Goal: Task Accomplishment & Management: Manage account settings

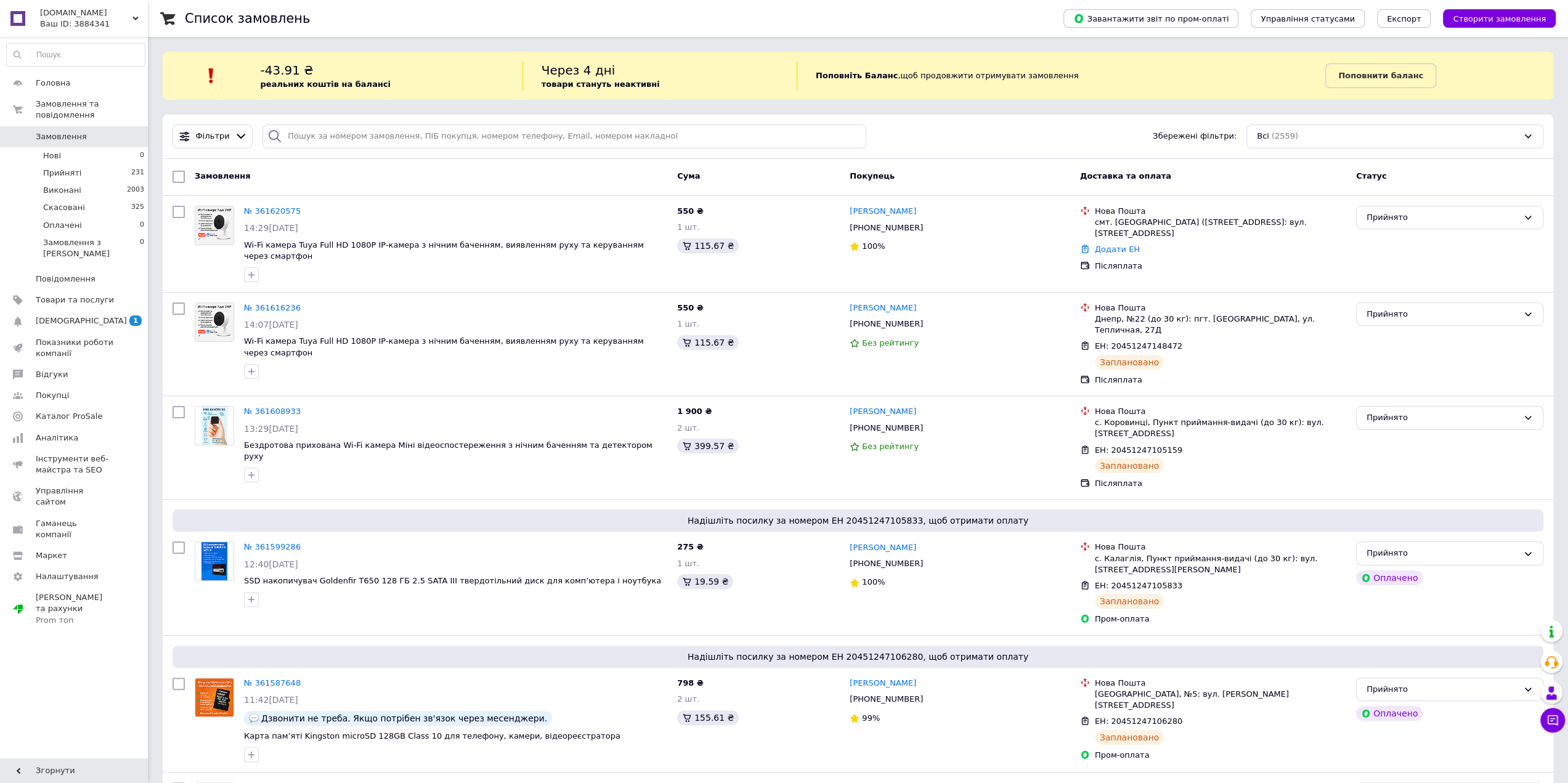
click at [272, 206] on link "№ 361620575" at bounding box center [272, 211] width 57 height 10
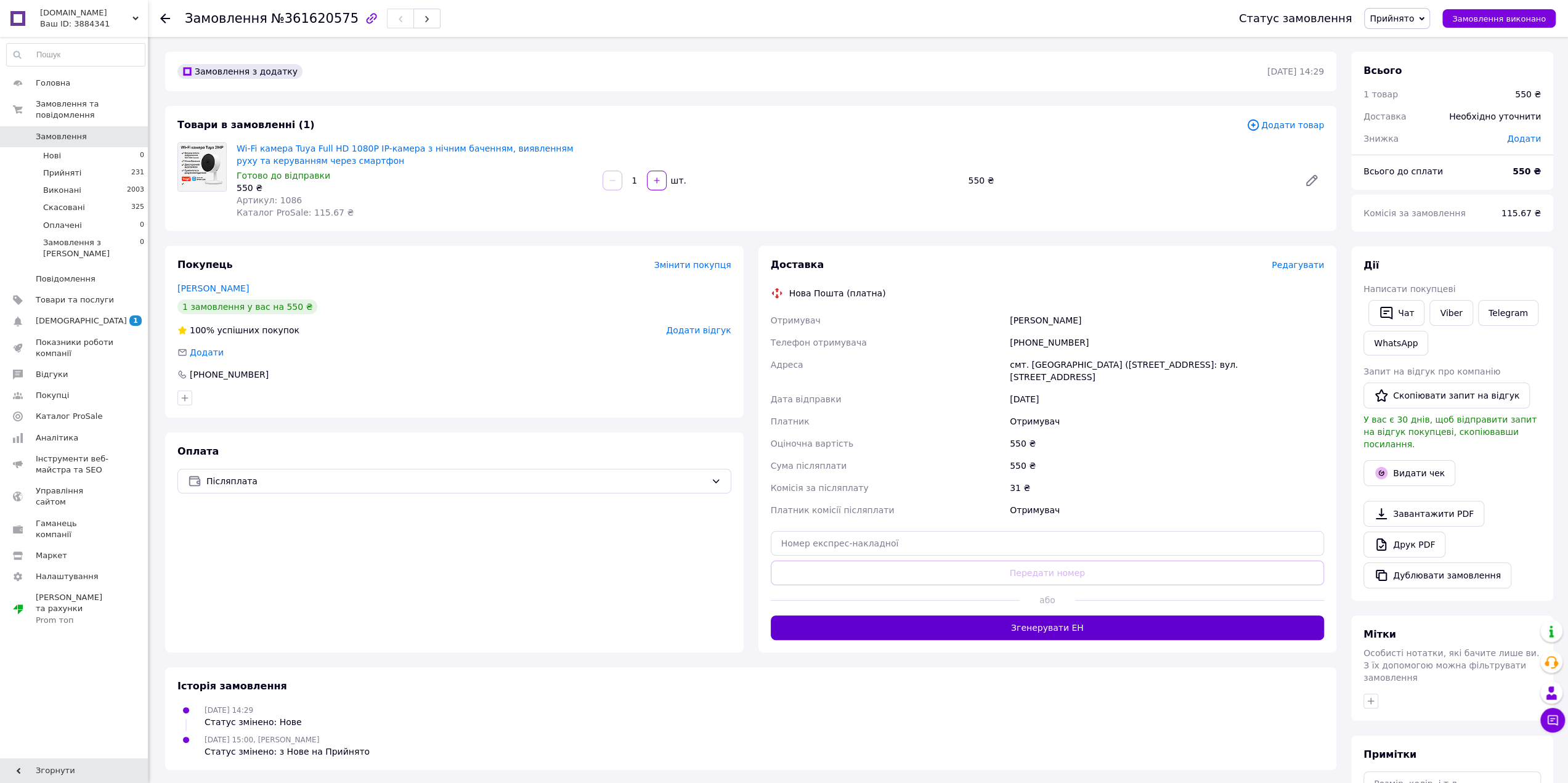
click at [1063, 623] on button "Згенерувати ЕН" at bounding box center [1048, 627] width 554 height 25
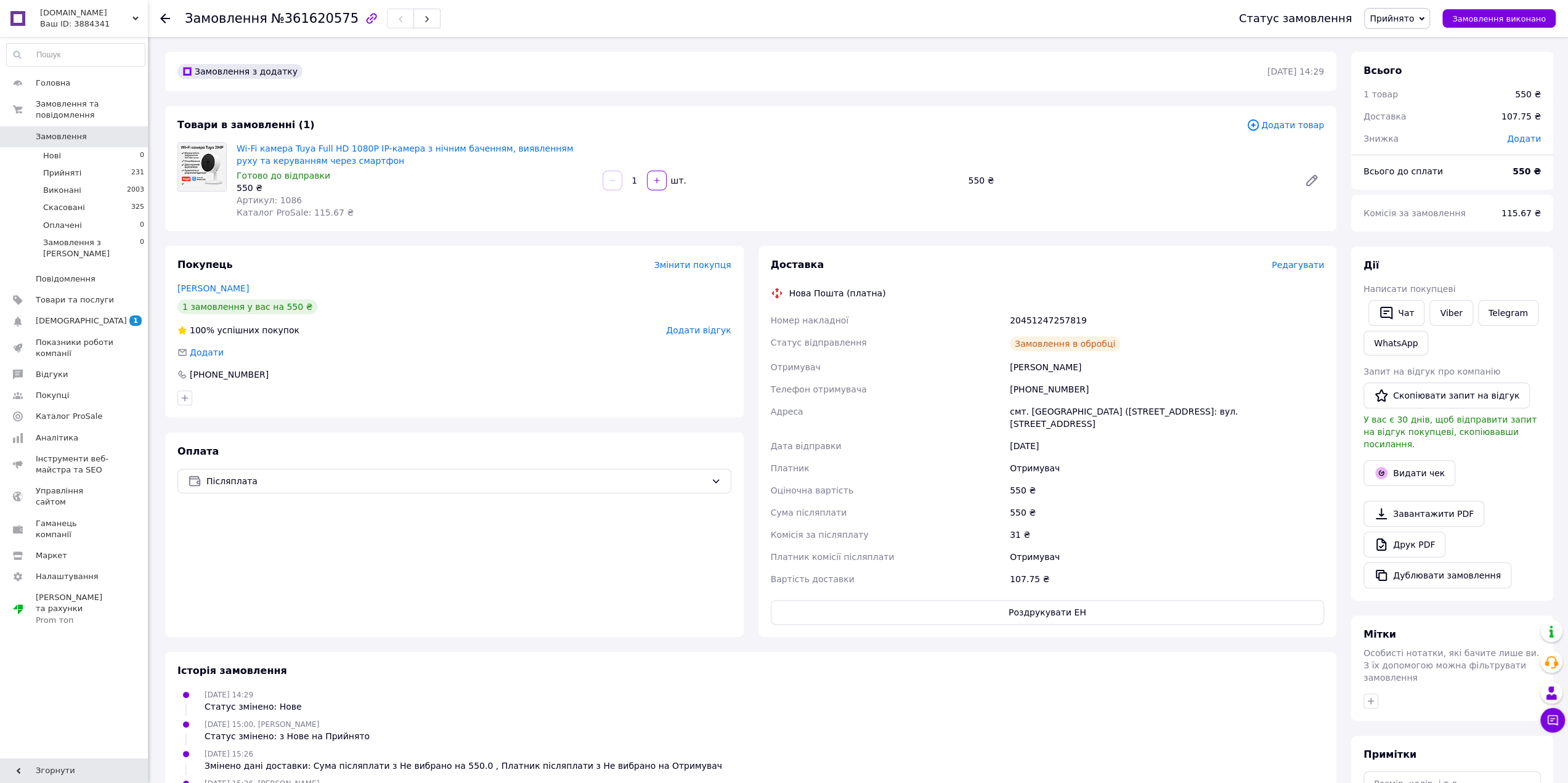
click at [165, 14] on use at bounding box center [165, 18] width 10 height 10
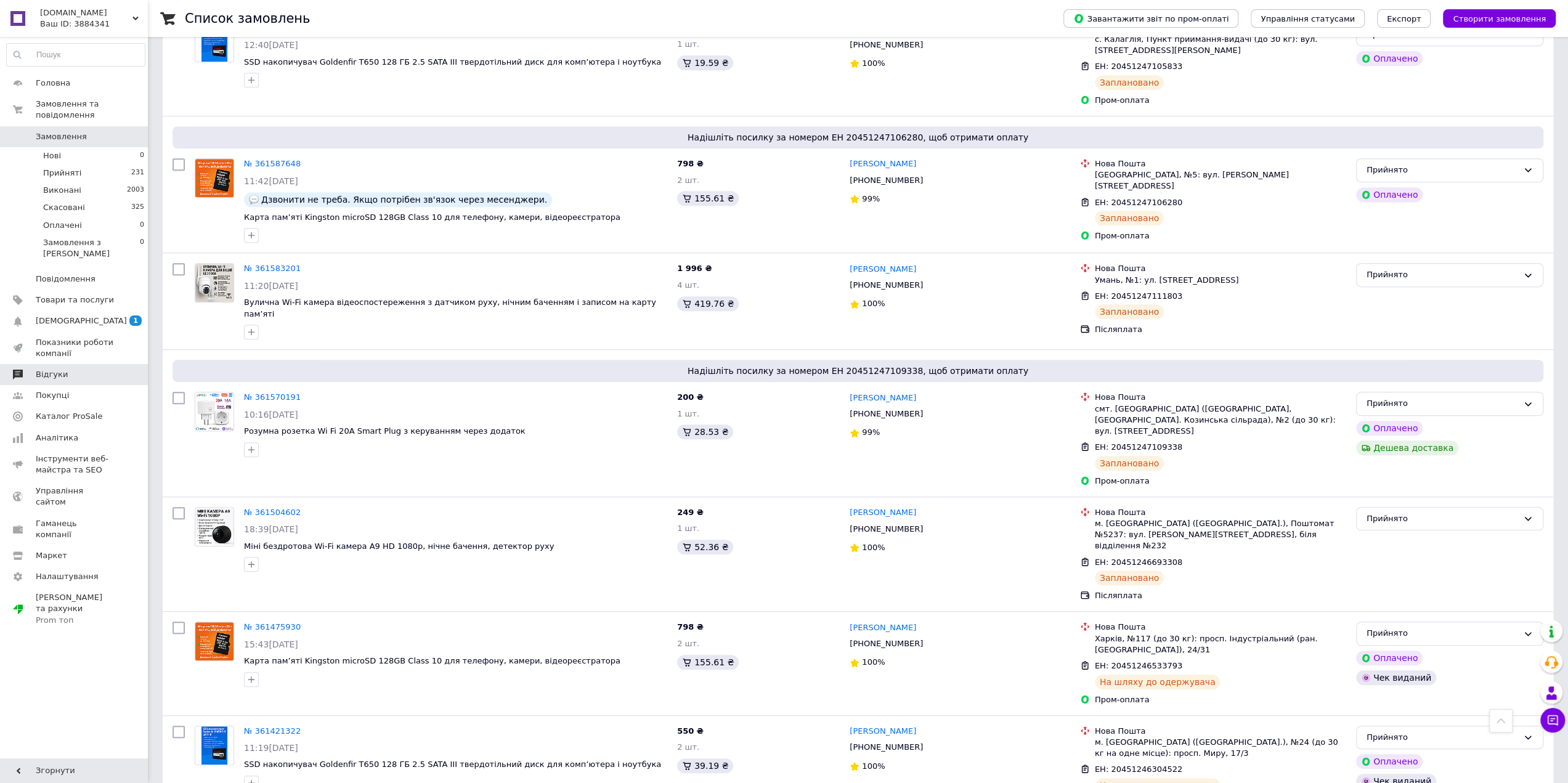
scroll to position [493, 0]
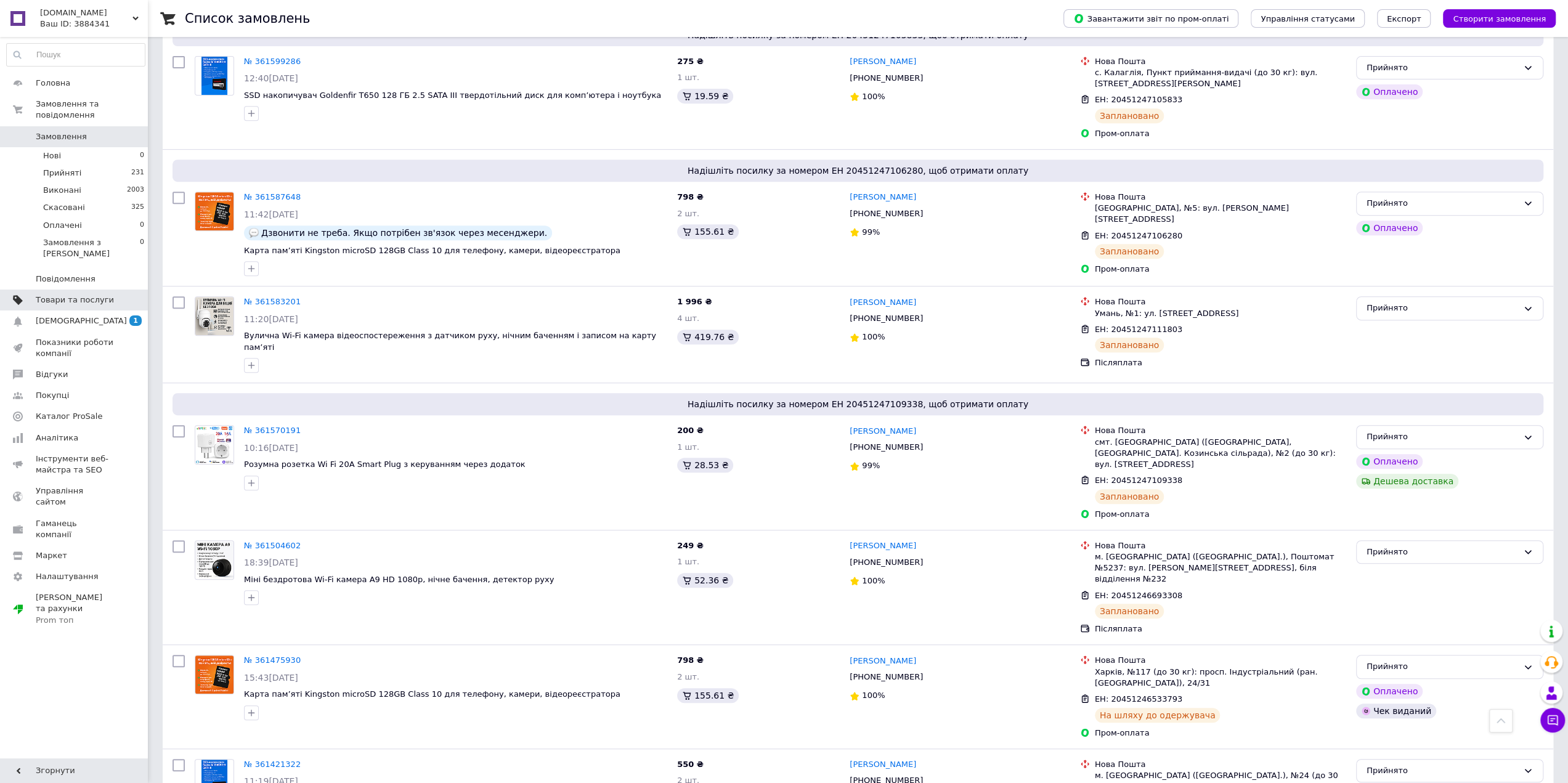
click at [90, 289] on link "Товари та послуги" at bounding box center [76, 300] width 152 height 21
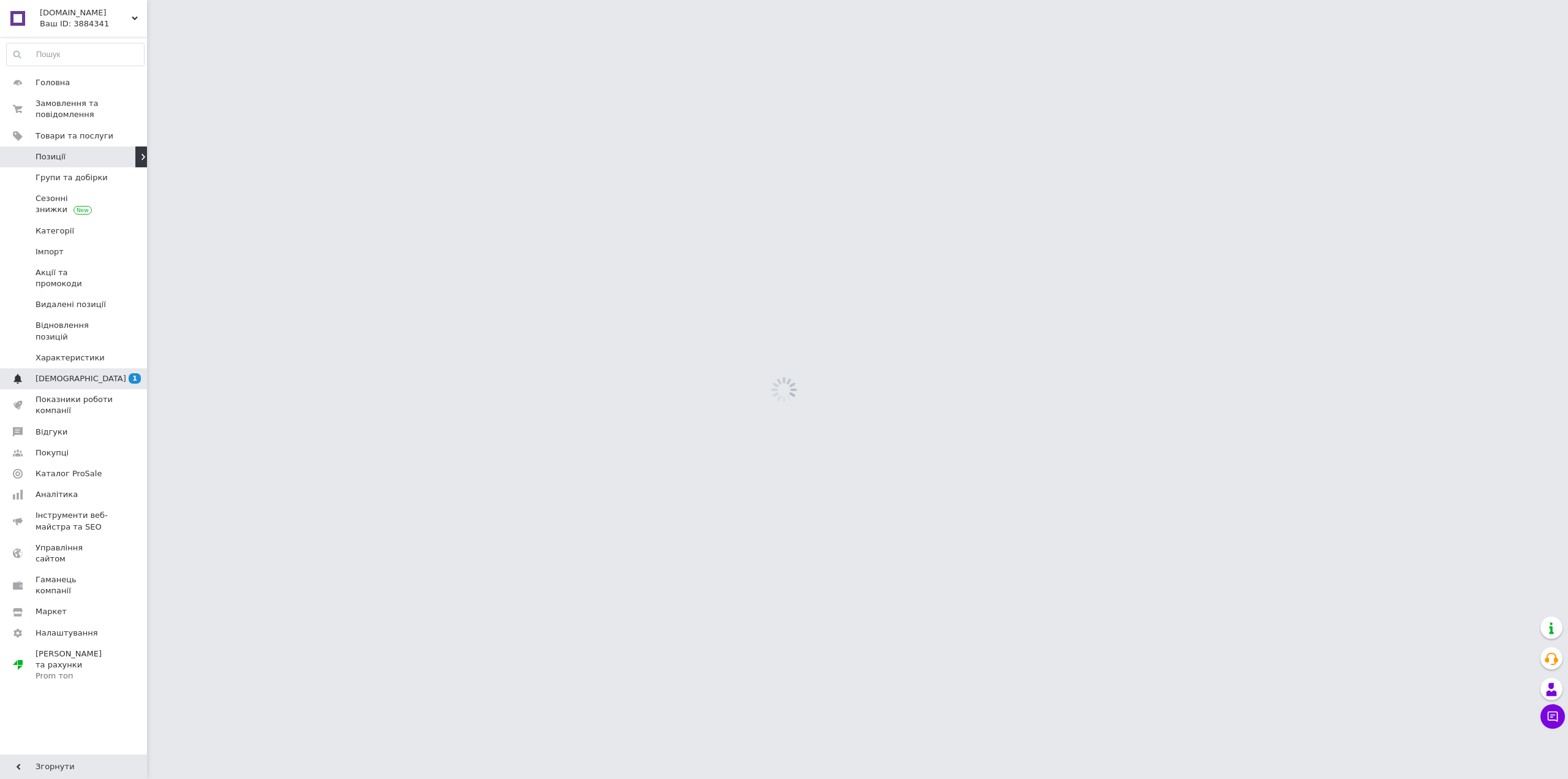
click at [94, 373] on span "[DEMOGRAPHIC_DATA]" at bounding box center [74, 378] width 78 height 11
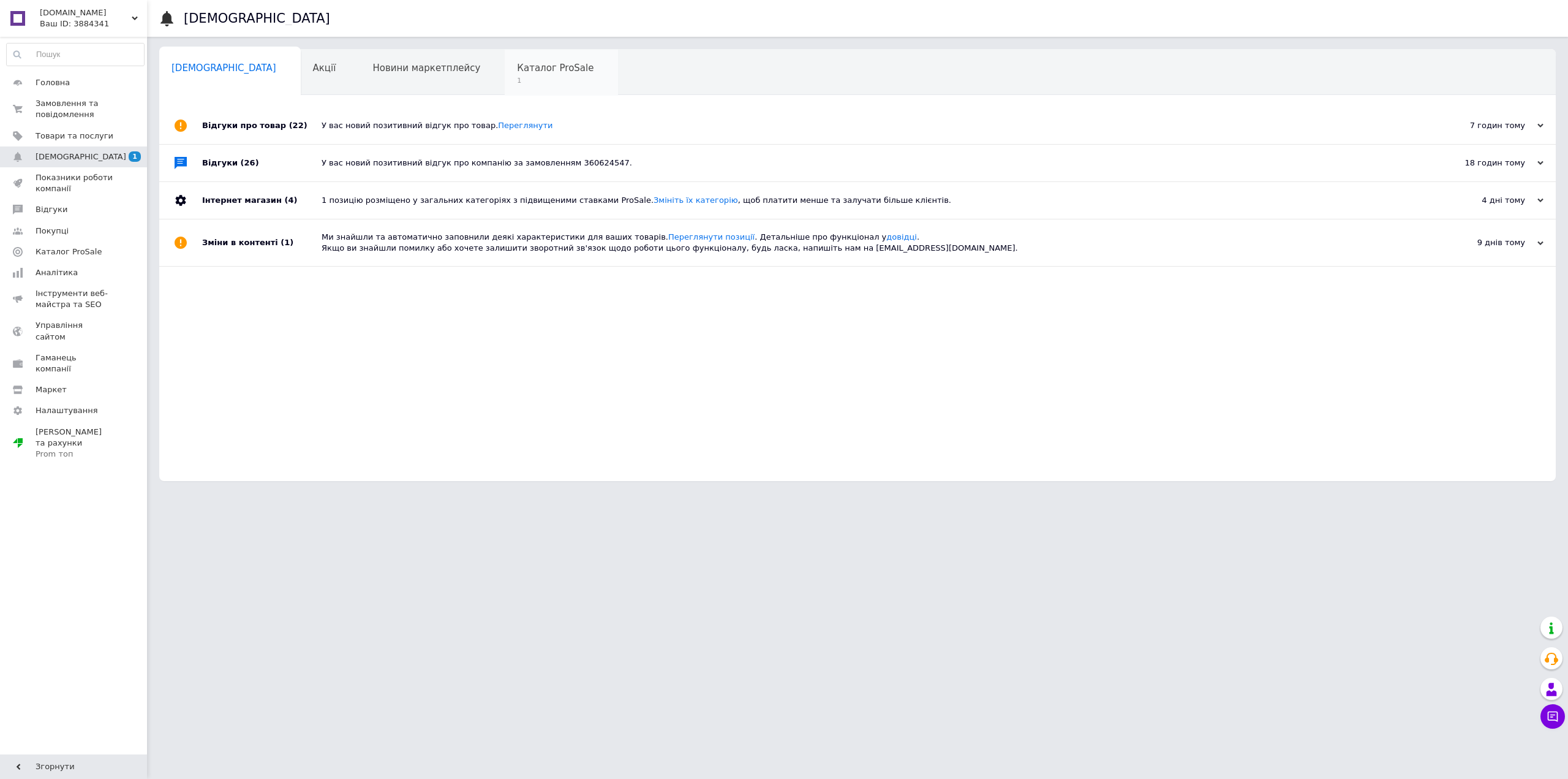
click at [527, 66] on div "Каталог ProSale 1" at bounding box center [561, 73] width 113 height 47
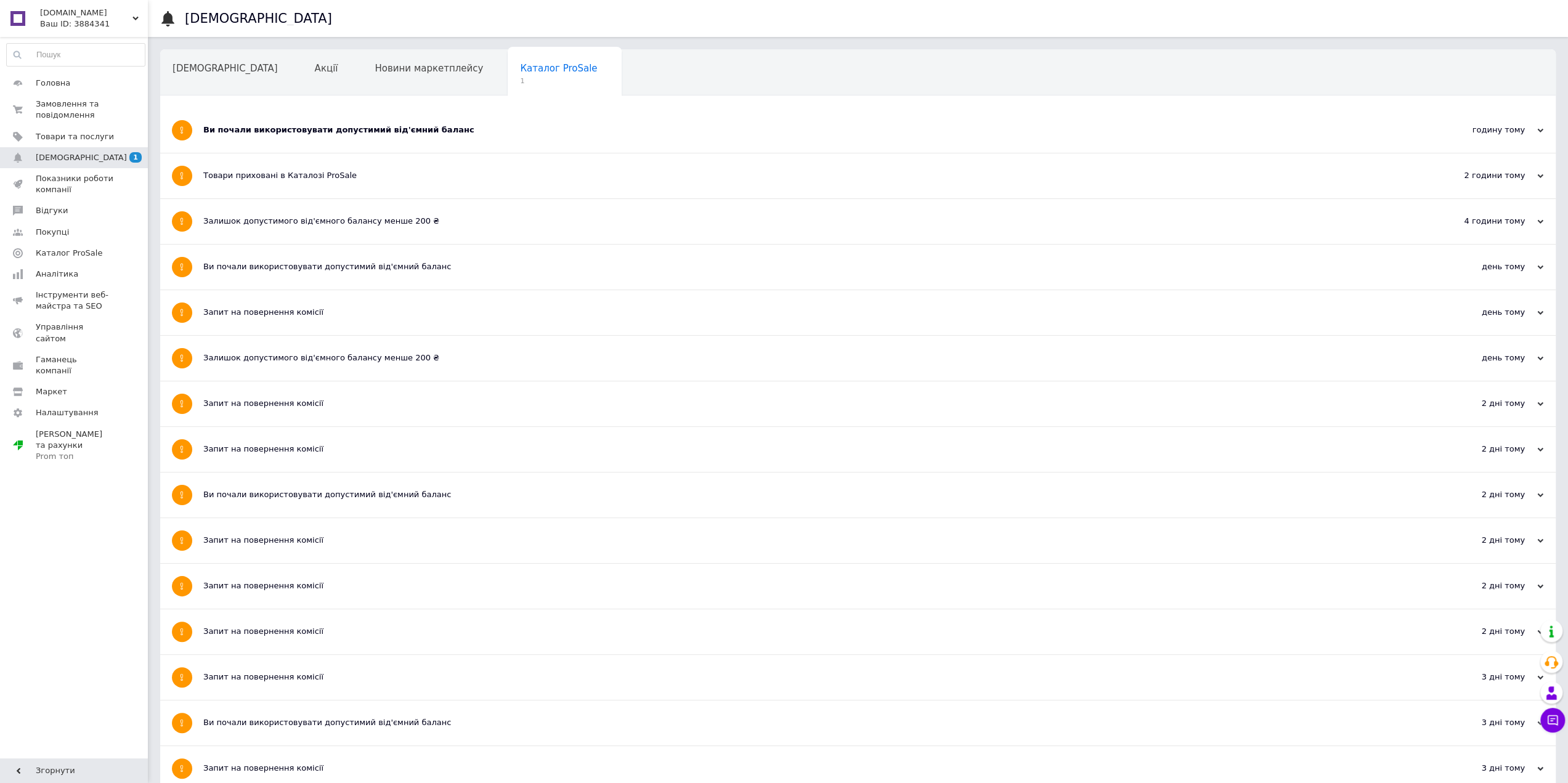
click at [377, 128] on div "Ви почали використовувати допустимий від'ємний баланс" at bounding box center [812, 130] width 1217 height 11
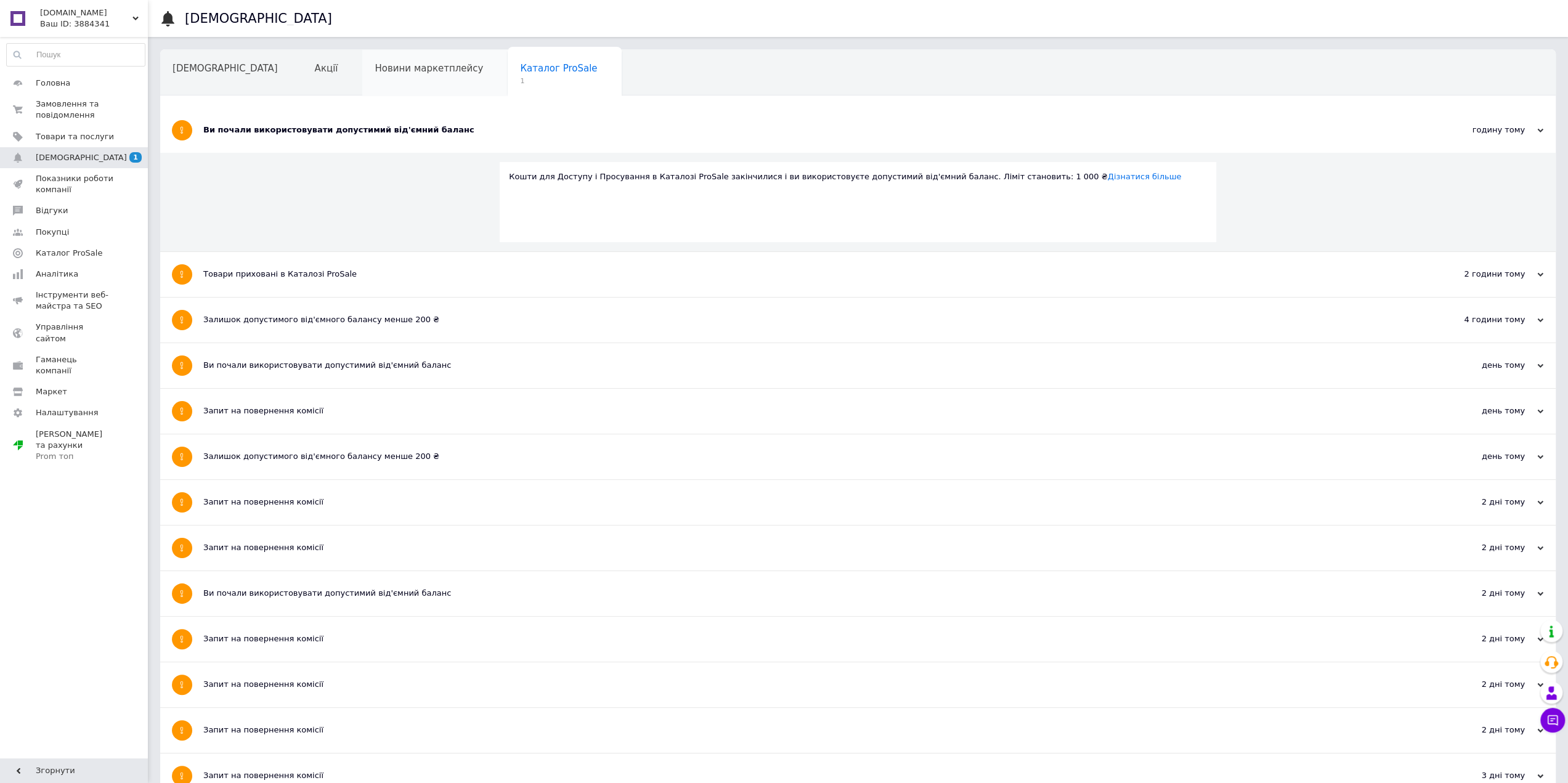
click at [393, 59] on div "Новини маркетплейсу" at bounding box center [435, 73] width 145 height 47
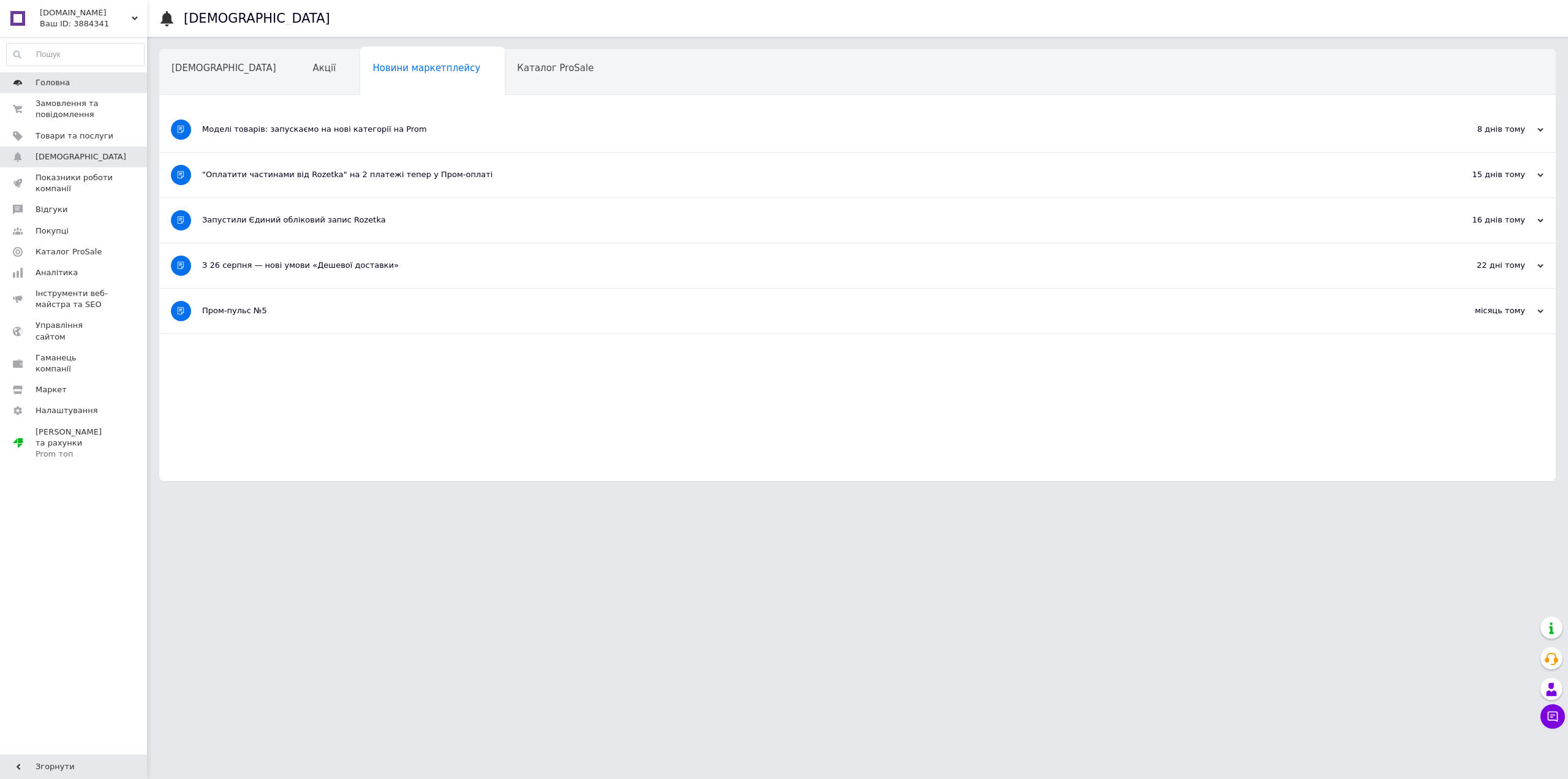
click at [76, 90] on link "Головна" at bounding box center [75, 82] width 151 height 21
